Goal: Task Accomplishment & Management: Manage account settings

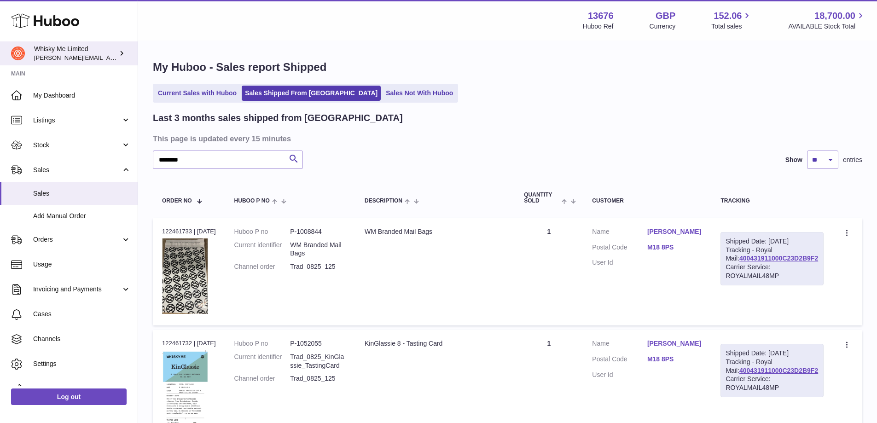
click at [110, 62] on div "Whisky Me Limited frances@whiskyshop.com" at bounding box center [75, 53] width 83 height 17
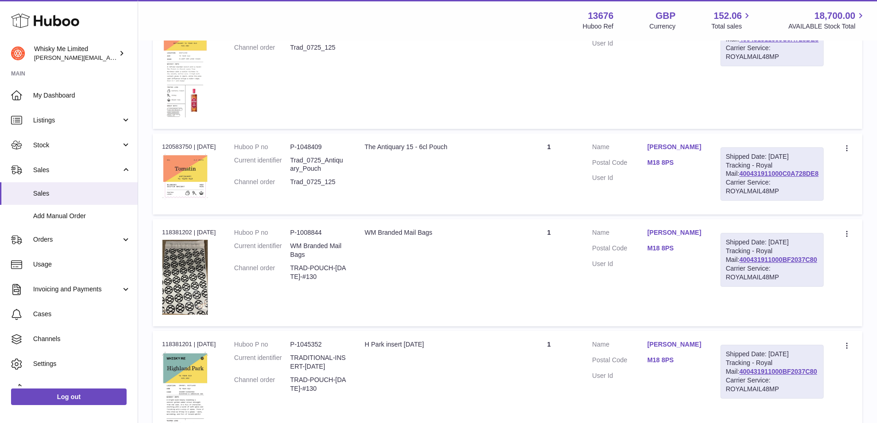
scroll to position [737, 0]
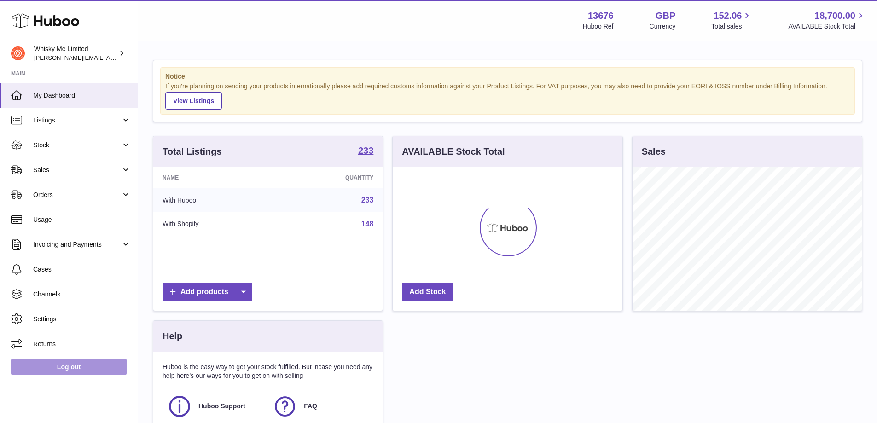
scroll to position [144, 230]
click at [77, 370] on link "Log out" at bounding box center [69, 367] width 116 height 17
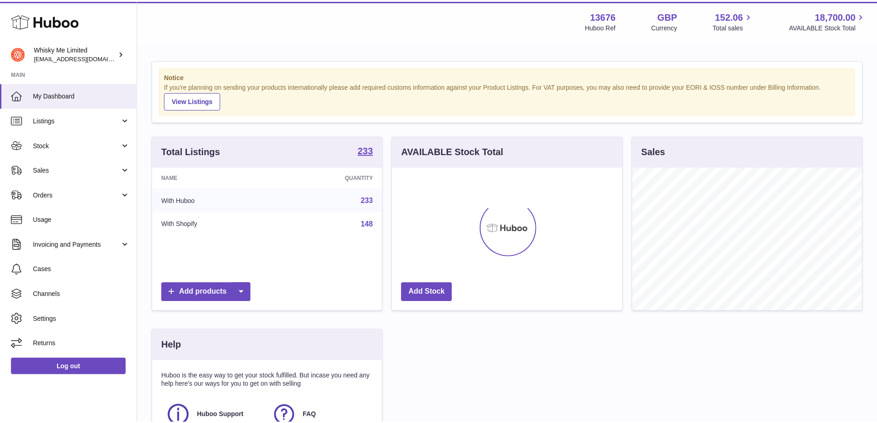
scroll to position [144, 232]
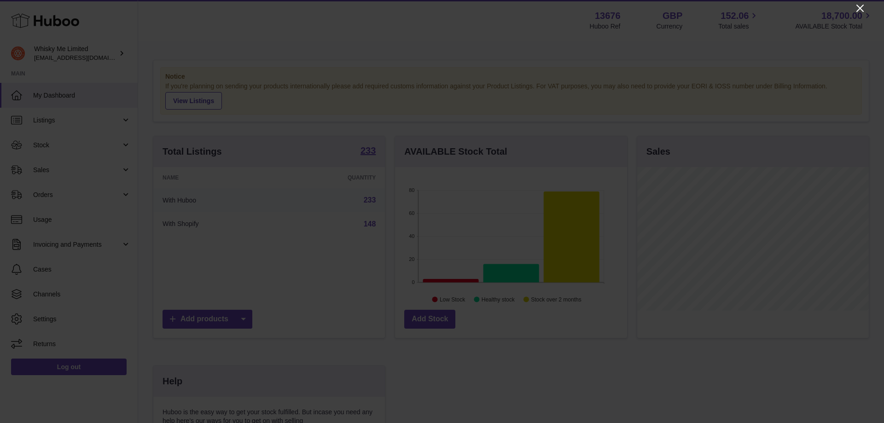
click at [862, 11] on icon "Close" at bounding box center [859, 8] width 7 height 7
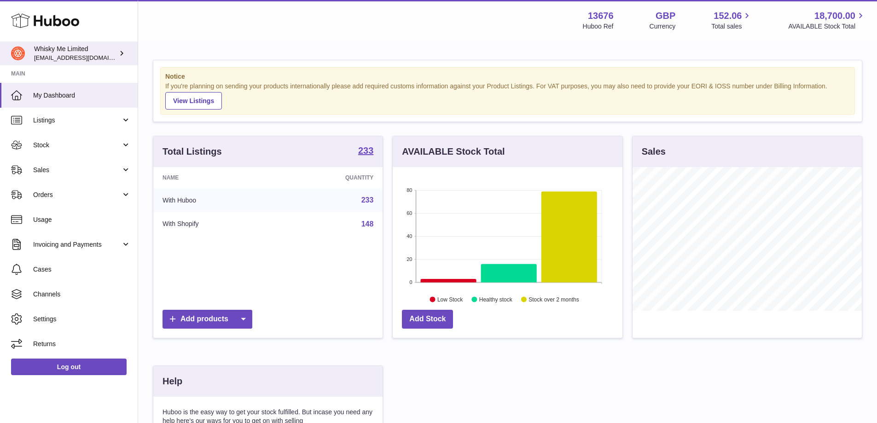
click at [118, 54] on icon at bounding box center [122, 53] width 10 height 10
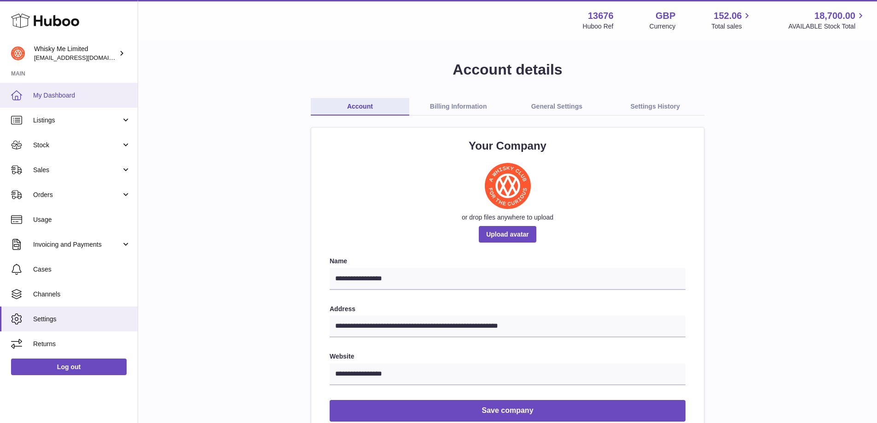
click at [60, 98] on span "My Dashboard" at bounding box center [82, 95] width 98 height 9
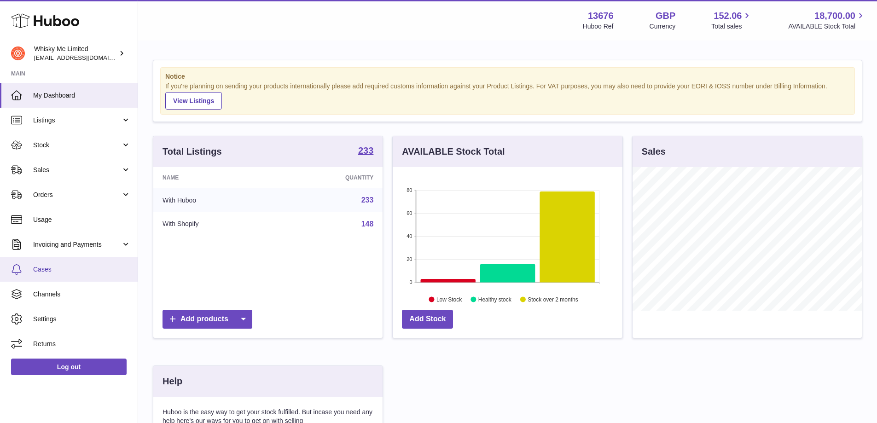
click at [57, 266] on span "Cases" at bounding box center [82, 269] width 98 height 9
